Goal: Task Accomplishment & Management: Use online tool/utility

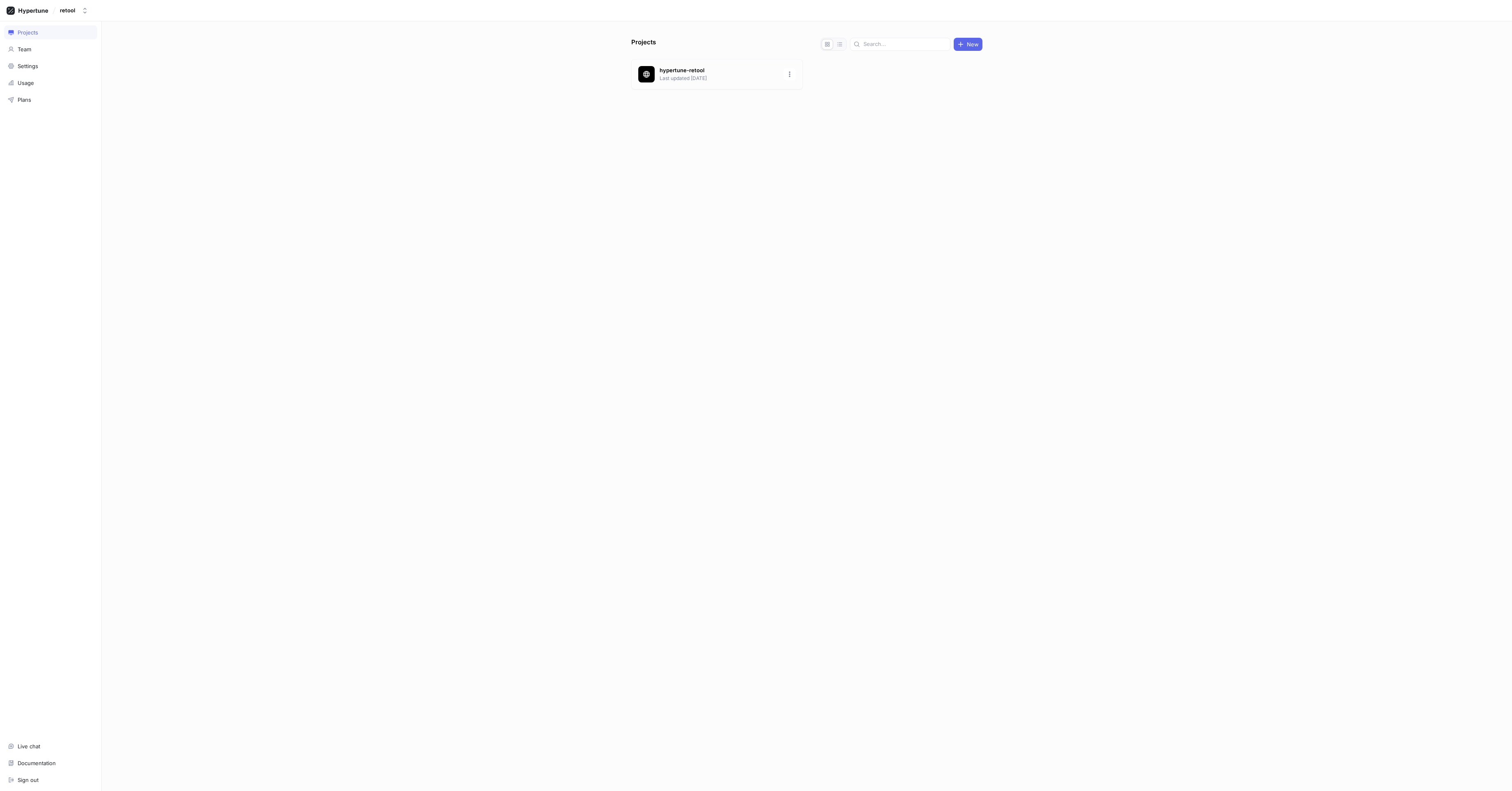
click at [751, 72] on p "hypertune-retool" at bounding box center [720, 70] width 119 height 8
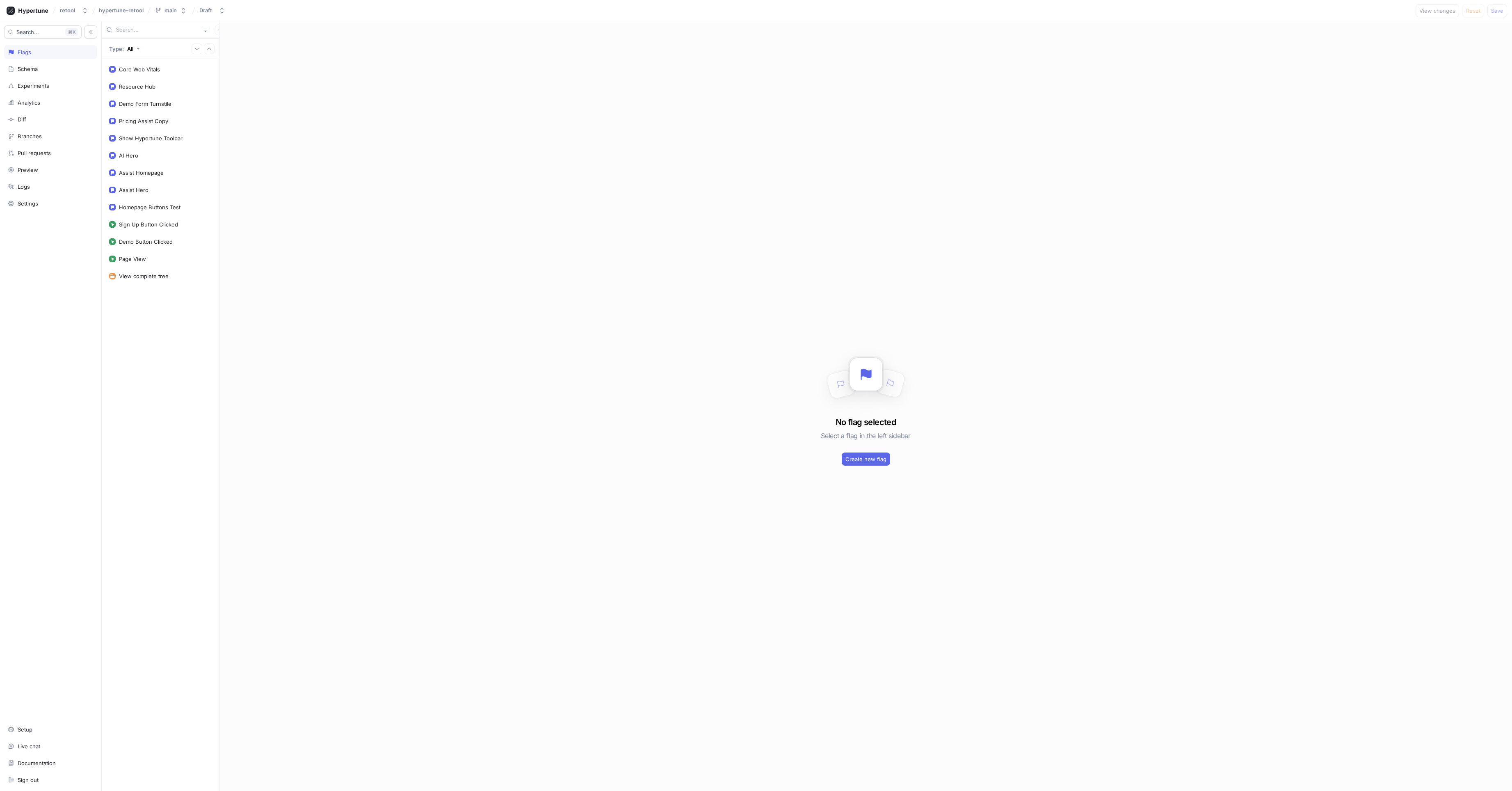
click at [383, 152] on div "No flag selected Select a flag in the left sidebar Create new flag" at bounding box center [866, 406] width 1292 height 770
drag, startPoint x: 213, startPoint y: 28, endPoint x: 217, endPoint y: 29, distance: 4.1
click at [215, 28] on button "button" at bounding box center [220, 30] width 11 height 11
click at [233, 45] on div "Flag" at bounding box center [230, 46] width 49 height 14
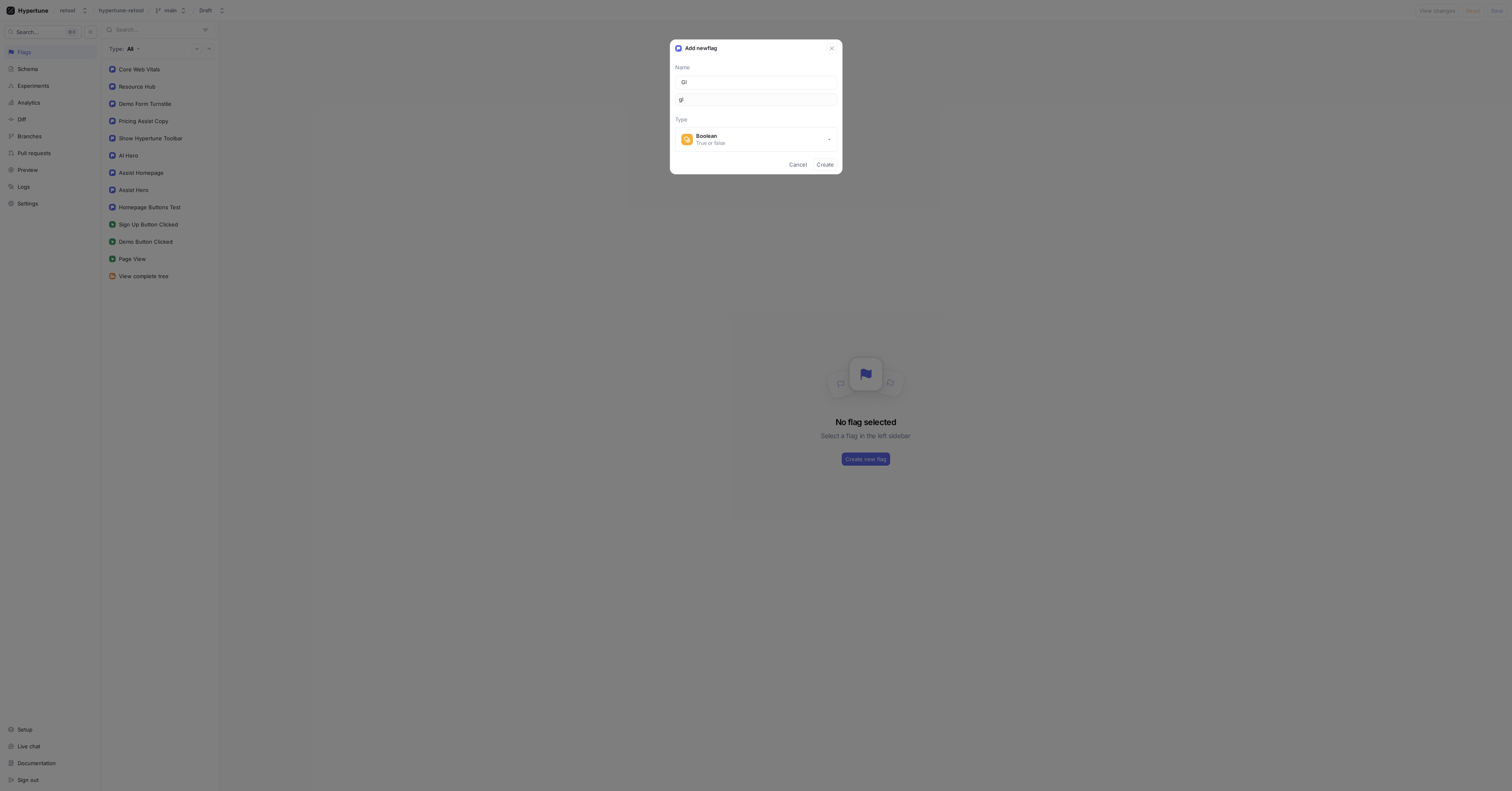
type input "Glo"
type input "glo"
type input "Glob"
type input "glob"
type input "Globa"
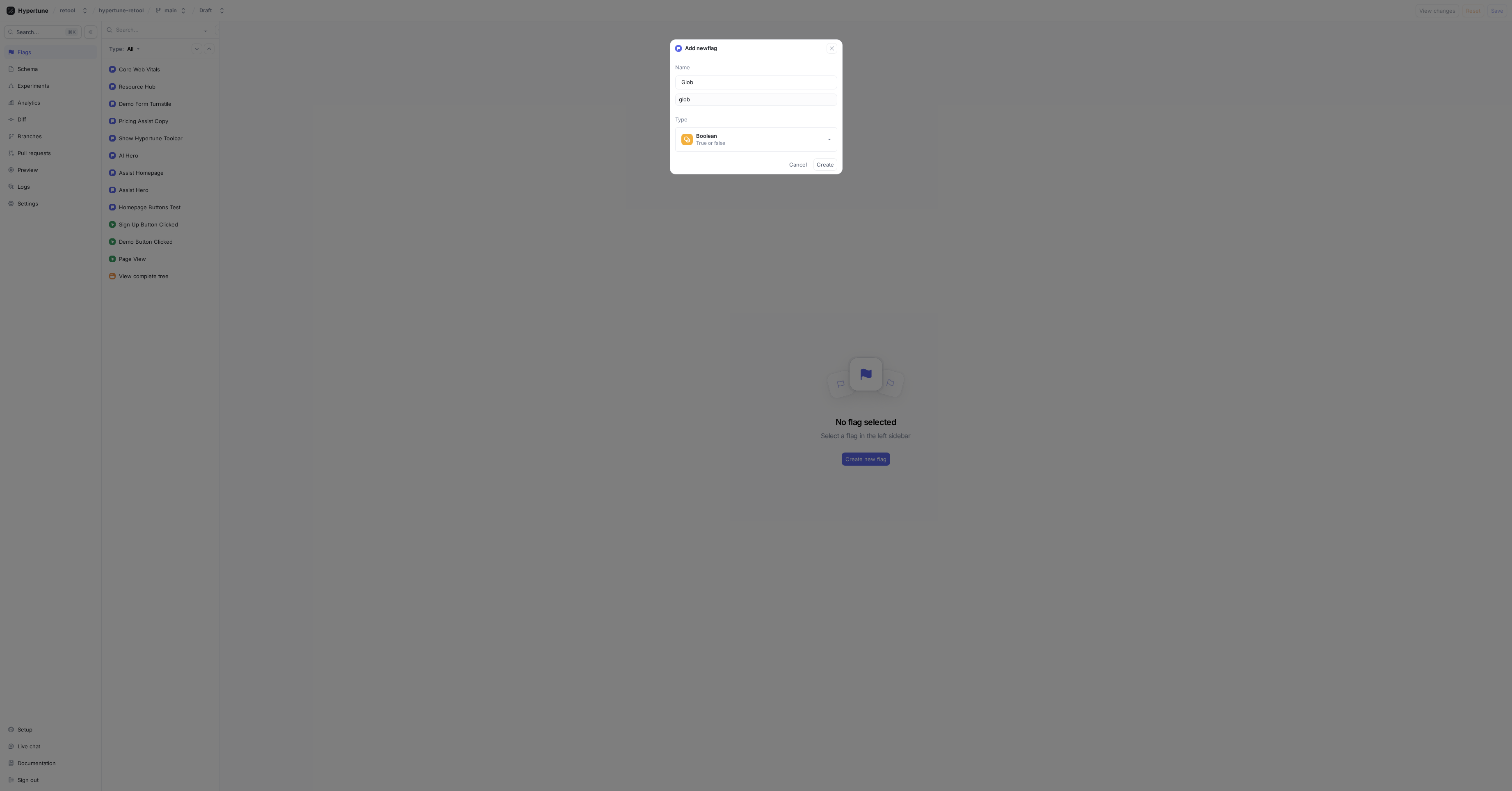
type input "globa"
type input "Global"
type input "global"
type input "Global S"
type input "globalS"
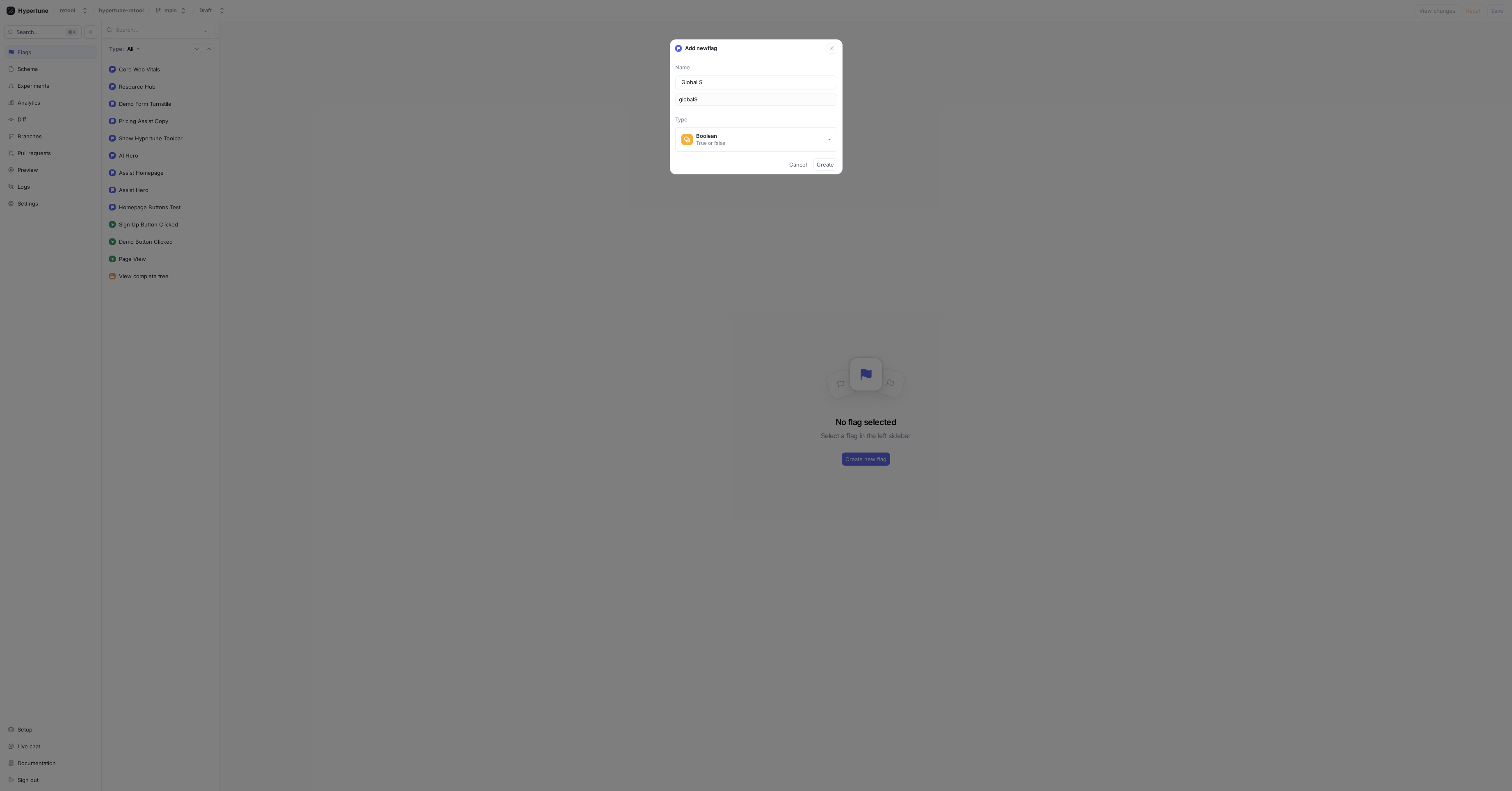
type input "Global Se"
type input "globalSe"
type input "Global Sea"
type input "globalSea"
type input "Global Sear"
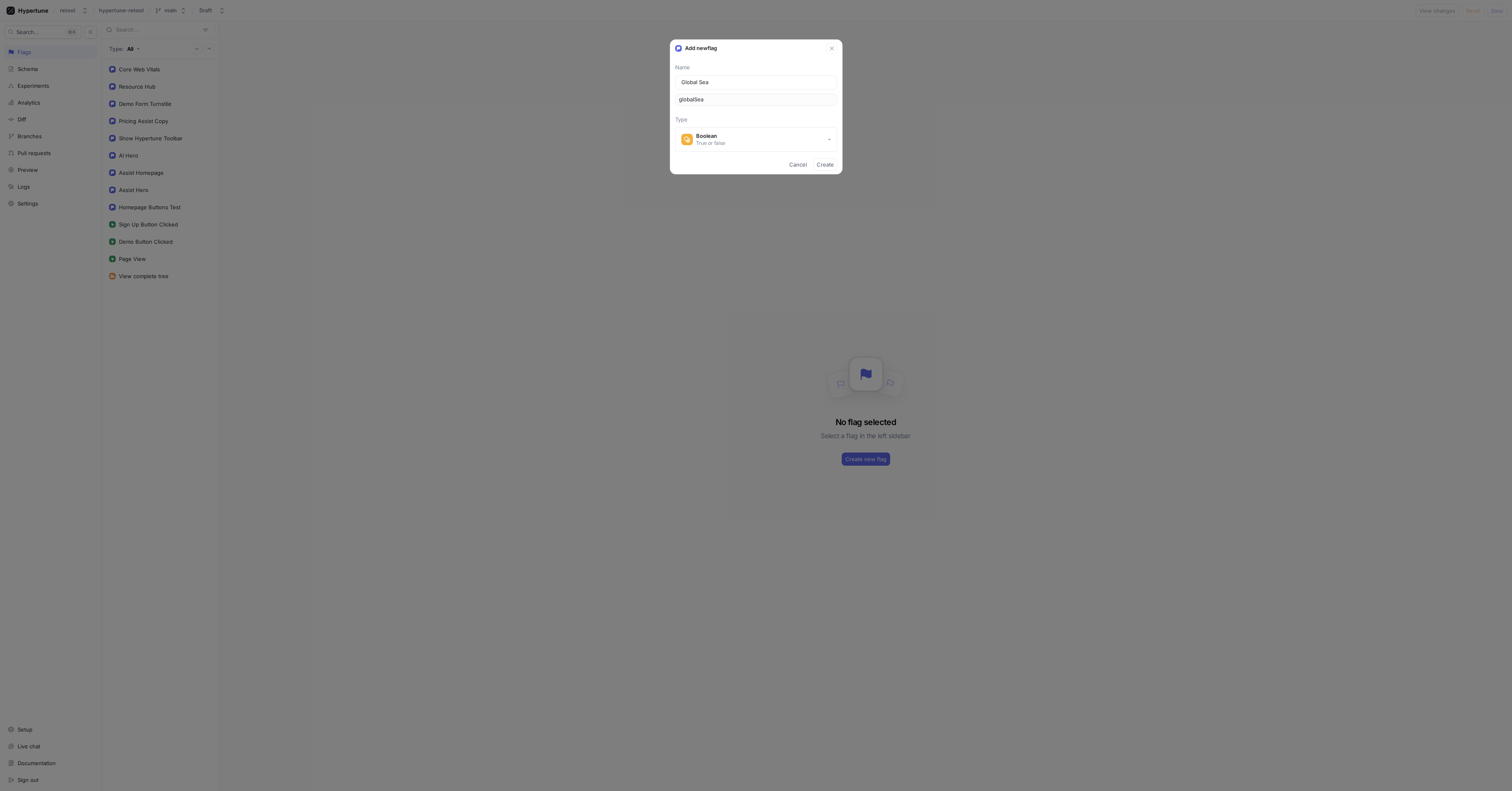
type input "globalSear"
type input "Global Searc"
type input "globalSearc"
type input "Global Search"
type input "globalSearch"
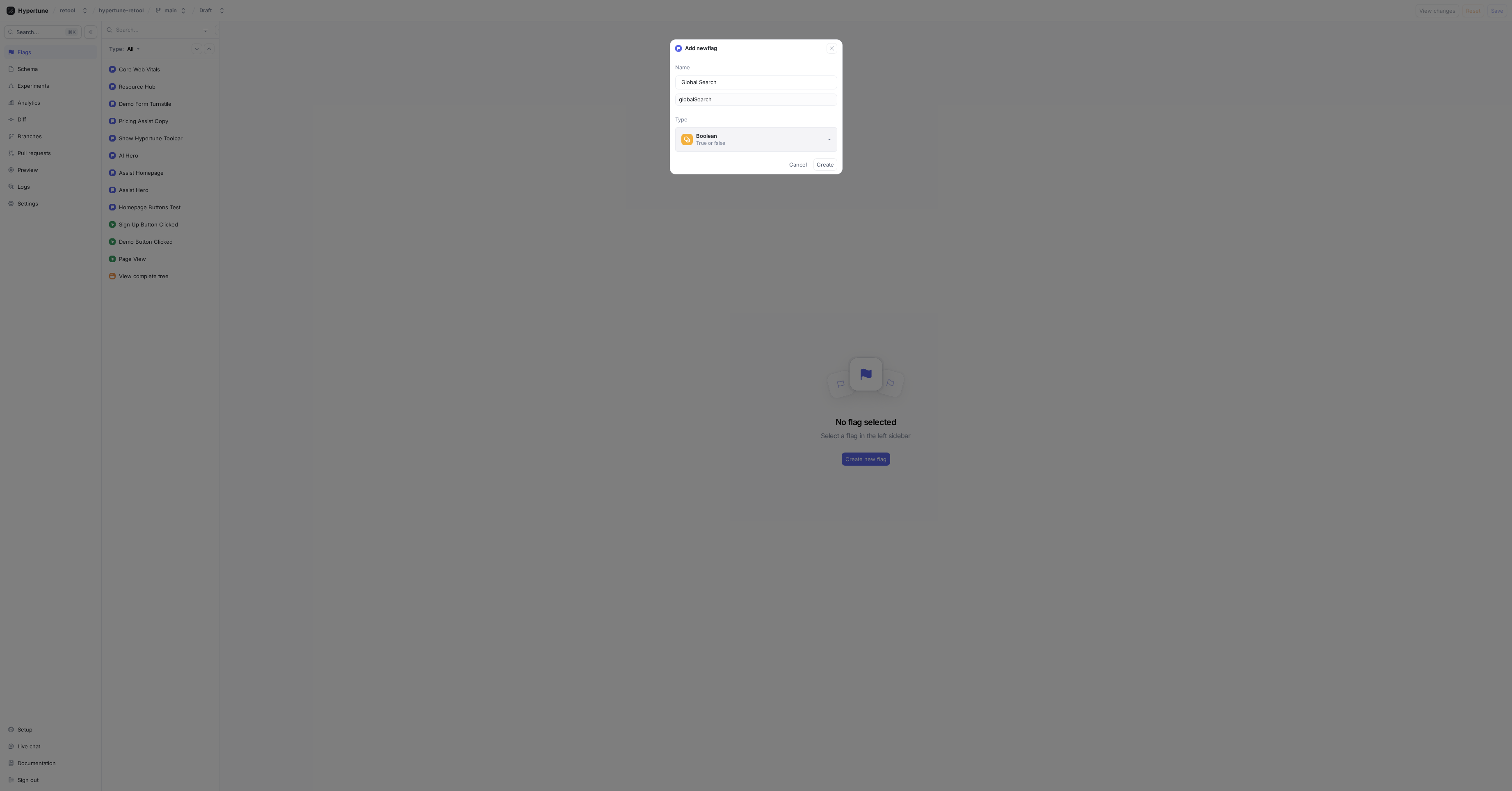
click at [745, 142] on button "Boolean True or false" at bounding box center [756, 140] width 162 height 25
type input "Global Search"
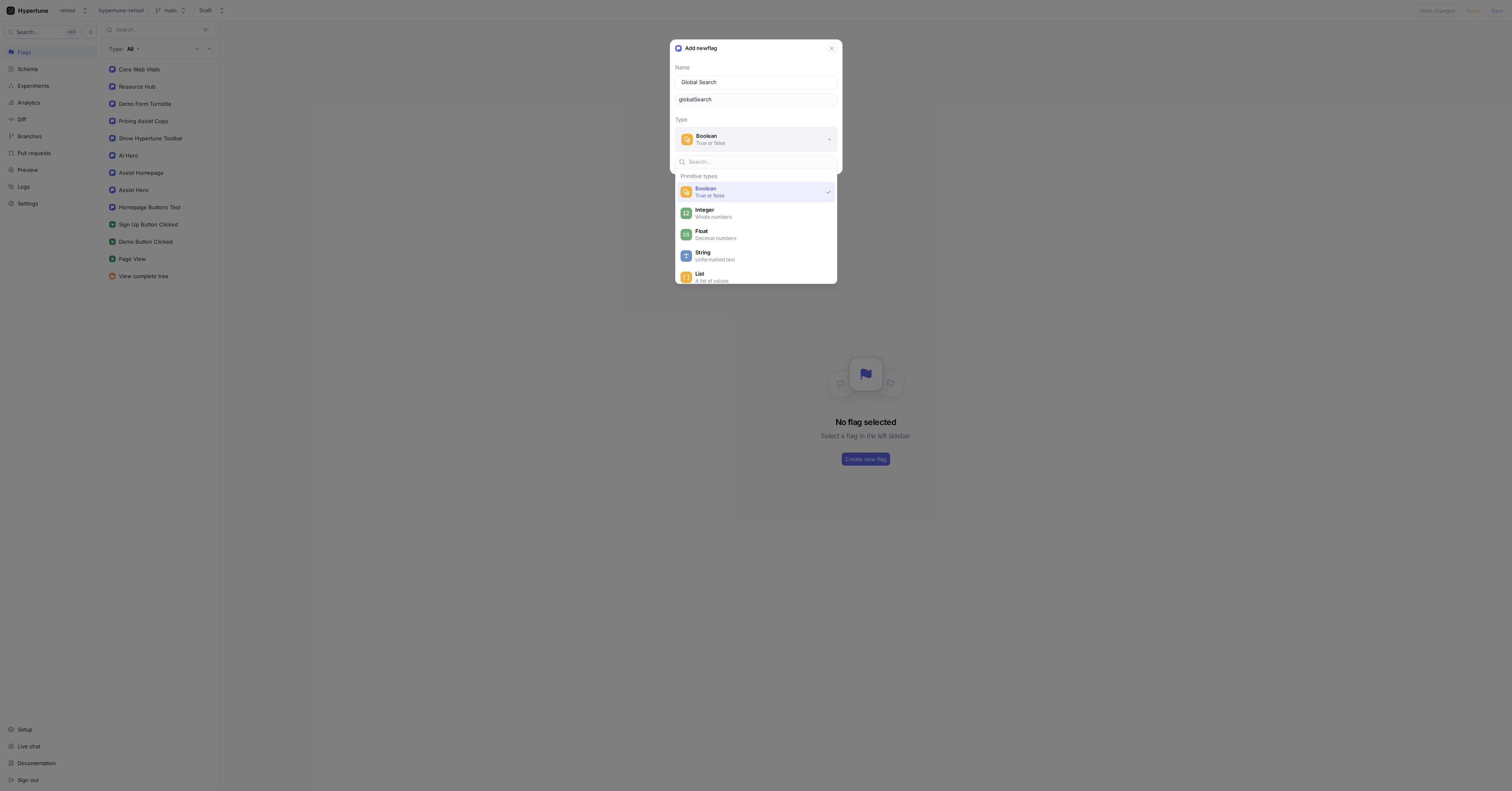
click at [745, 142] on button "Boolean True or false" at bounding box center [756, 140] width 162 height 25
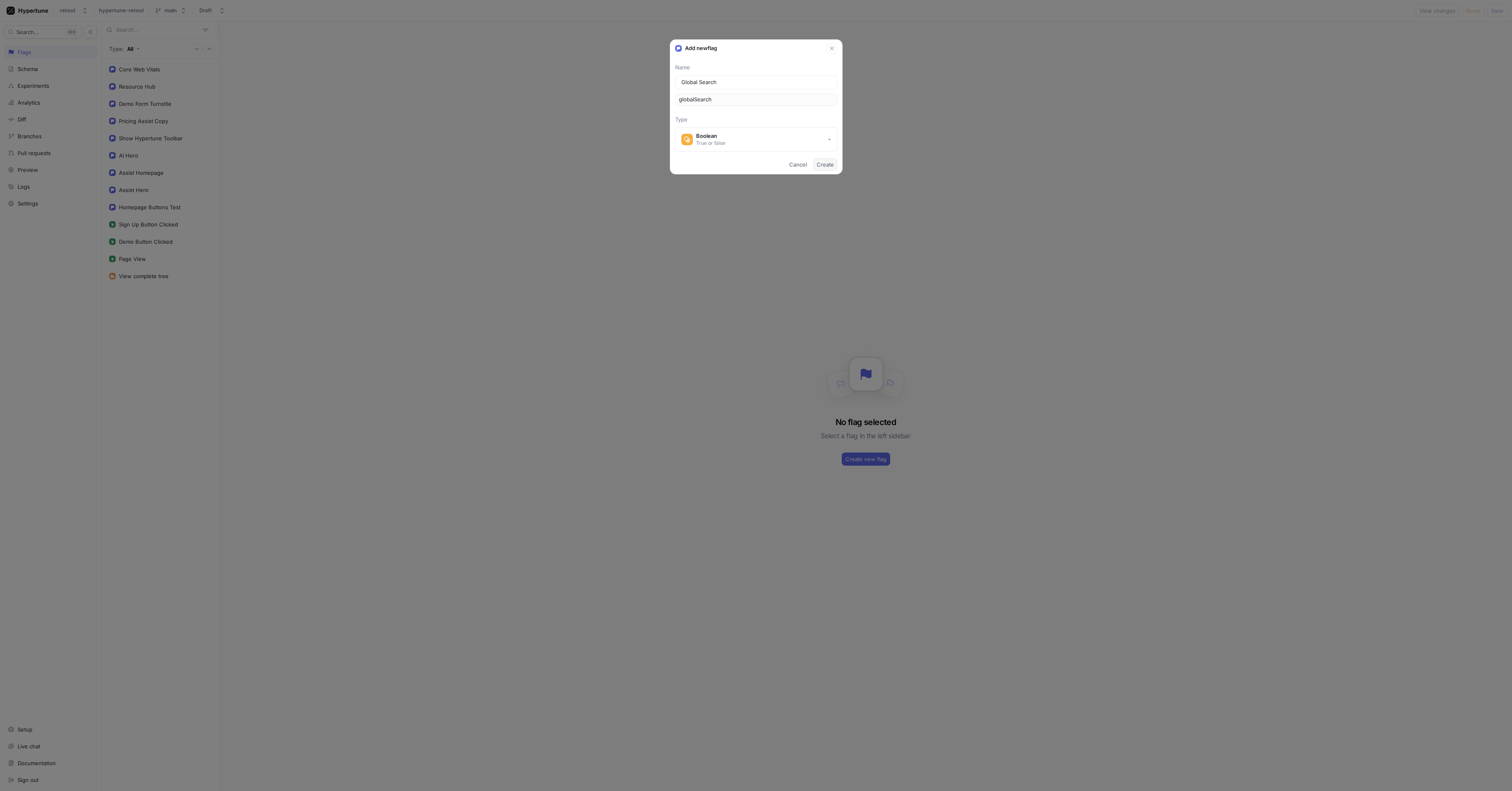
click at [824, 168] on button "Create" at bounding box center [825, 164] width 24 height 12
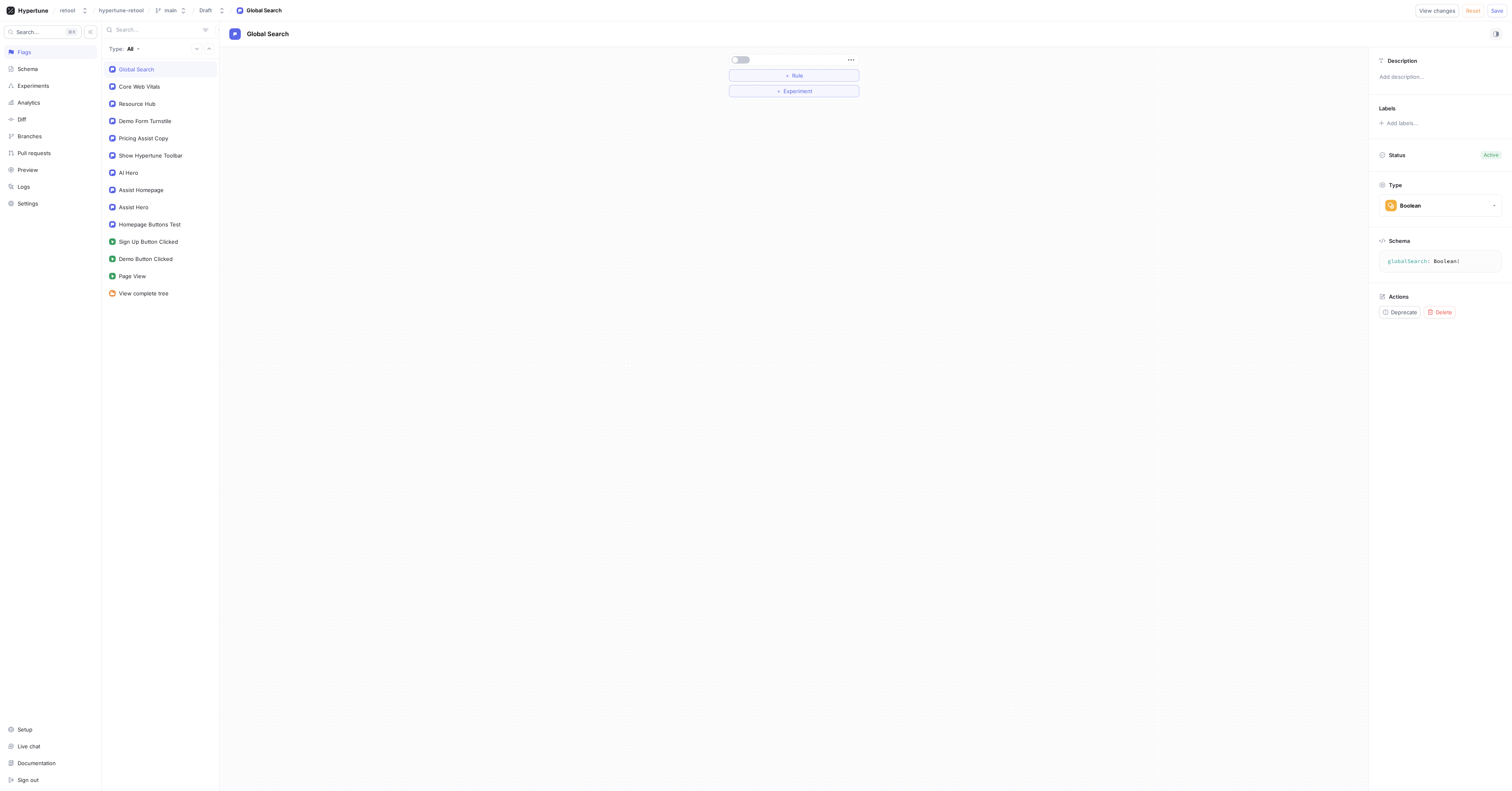
click at [736, 132] on div "＋ Rule ＋ Experiment" at bounding box center [794, 419] width 1149 height 744
click at [767, 76] on button "＋ Rule" at bounding box center [794, 75] width 130 height 12
click at [779, 77] on div "Select variable..." at bounding box center [758, 76] width 45 height 7
click at [952, 101] on div "If Select variable... Select operator... Select expression... Then Default ＋ Ru…" at bounding box center [794, 129] width 1149 height 165
click at [812, 92] on button "Select expression..." at bounding box center [794, 91] width 123 height 12
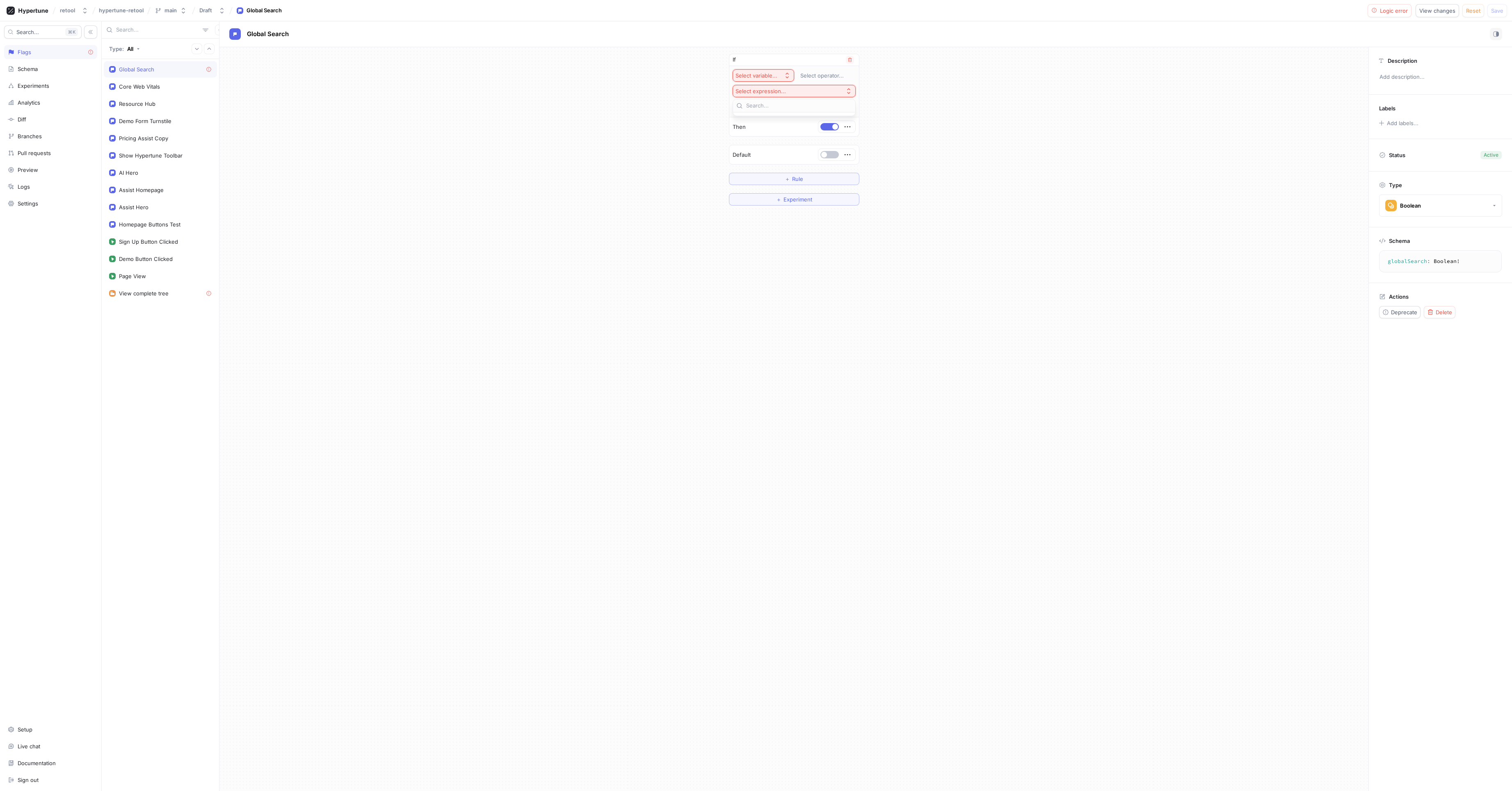
click at [812, 92] on button "Select expression..." at bounding box center [794, 91] width 123 height 12
click at [771, 74] on div "Select variable..." at bounding box center [757, 76] width 42 height 7
click at [779, 108] on span "Context > Environment" at bounding box center [786, 105] width 76 height 7
click at [787, 112] on div at bounding box center [787, 108] width 77 height 10
click at [765, 150] on div "Development" at bounding box center [795, 150] width 115 height 13
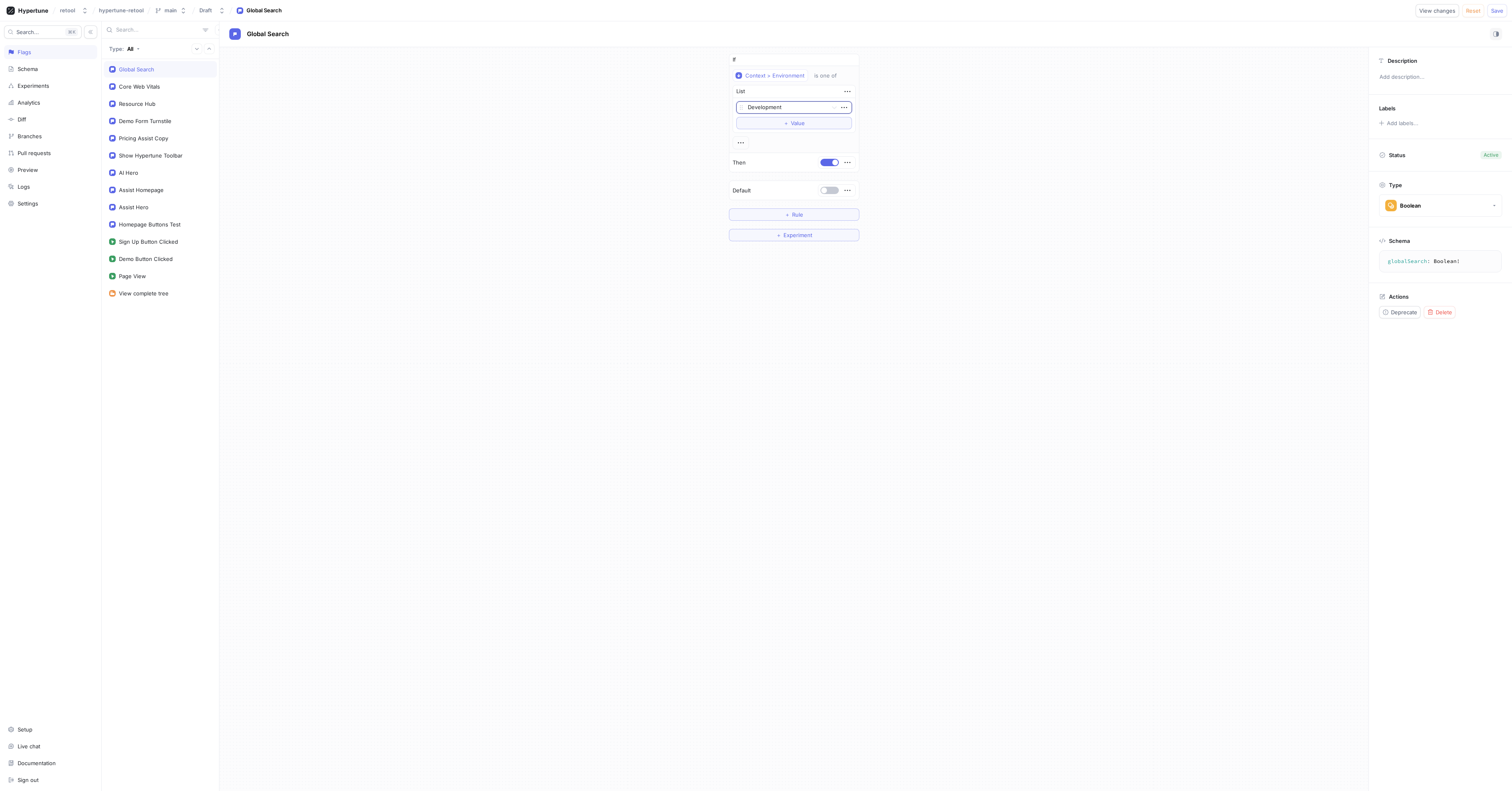
click at [959, 111] on div "If Context > Environment is one of List option Development, selected. Developme…" at bounding box center [794, 148] width 1149 height 201
click at [930, 152] on div "If Context > Environment is one of List Development To pick up a draggable item…" at bounding box center [794, 148] width 1149 height 201
click at [550, 167] on div "If Context > Environment is one of List Development To pick up a draggable item…" at bounding box center [794, 148] width 1149 height 201
click at [1117, 165] on div "If Context > Environment is one of List Development To pick up a draggable item…" at bounding box center [794, 148] width 1149 height 201
click at [576, 149] on div "If Context > Environment is one of List Development To pick up a draggable item…" at bounding box center [794, 148] width 1149 height 201
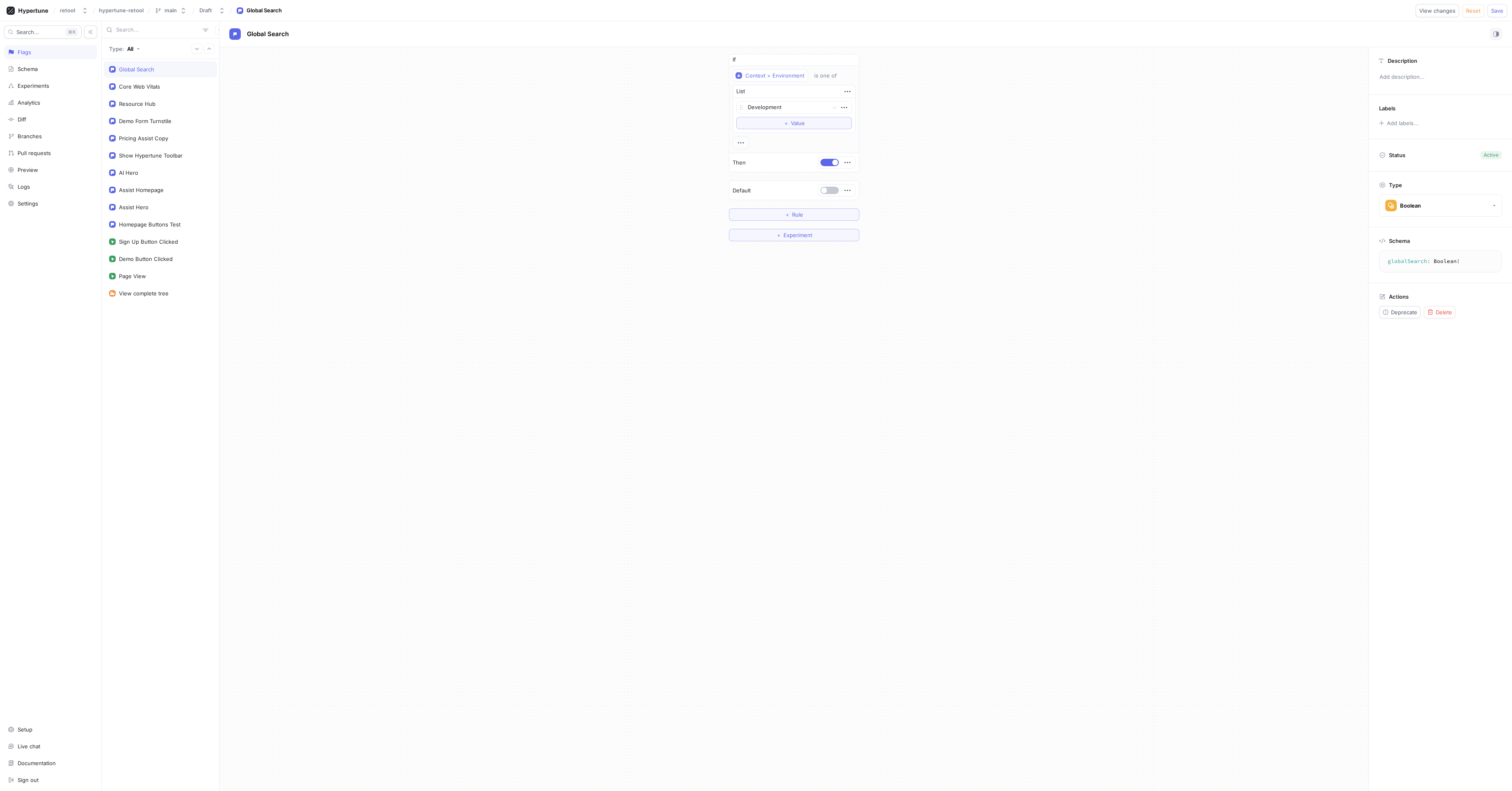
click at [586, 155] on div "If Context > Environment is one of List Development To pick up a draggable item…" at bounding box center [794, 148] width 1149 height 201
click at [1258, 107] on div "If Context > Environment is one of List Development To pick up a draggable item…" at bounding box center [794, 148] width 1149 height 201
click at [1498, 9] on span "Save" at bounding box center [1497, 10] width 12 height 5
